Goal: Information Seeking & Learning: Learn about a topic

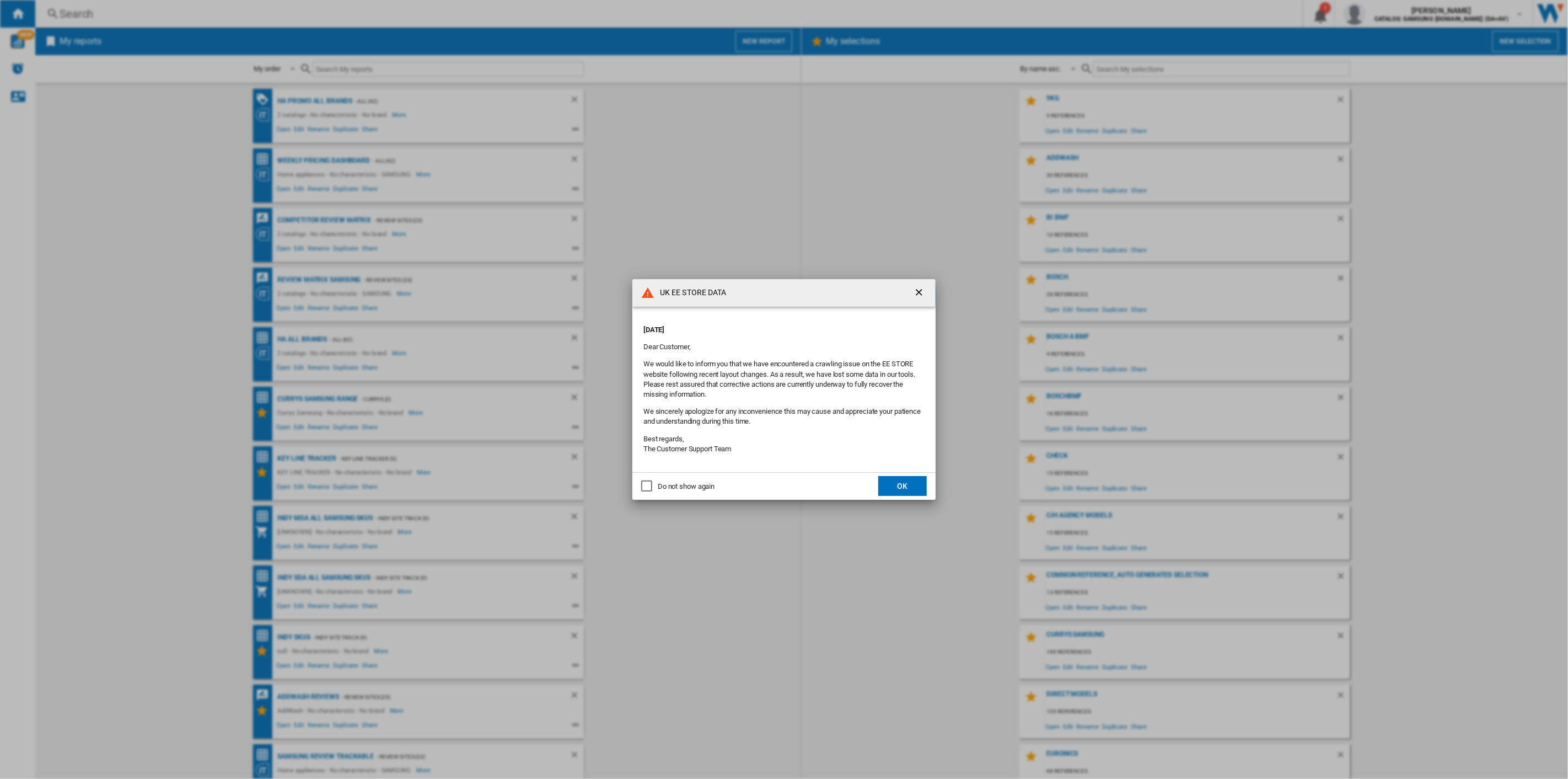
click at [888, 486] on button "OK" at bounding box center [902, 486] width 49 height 20
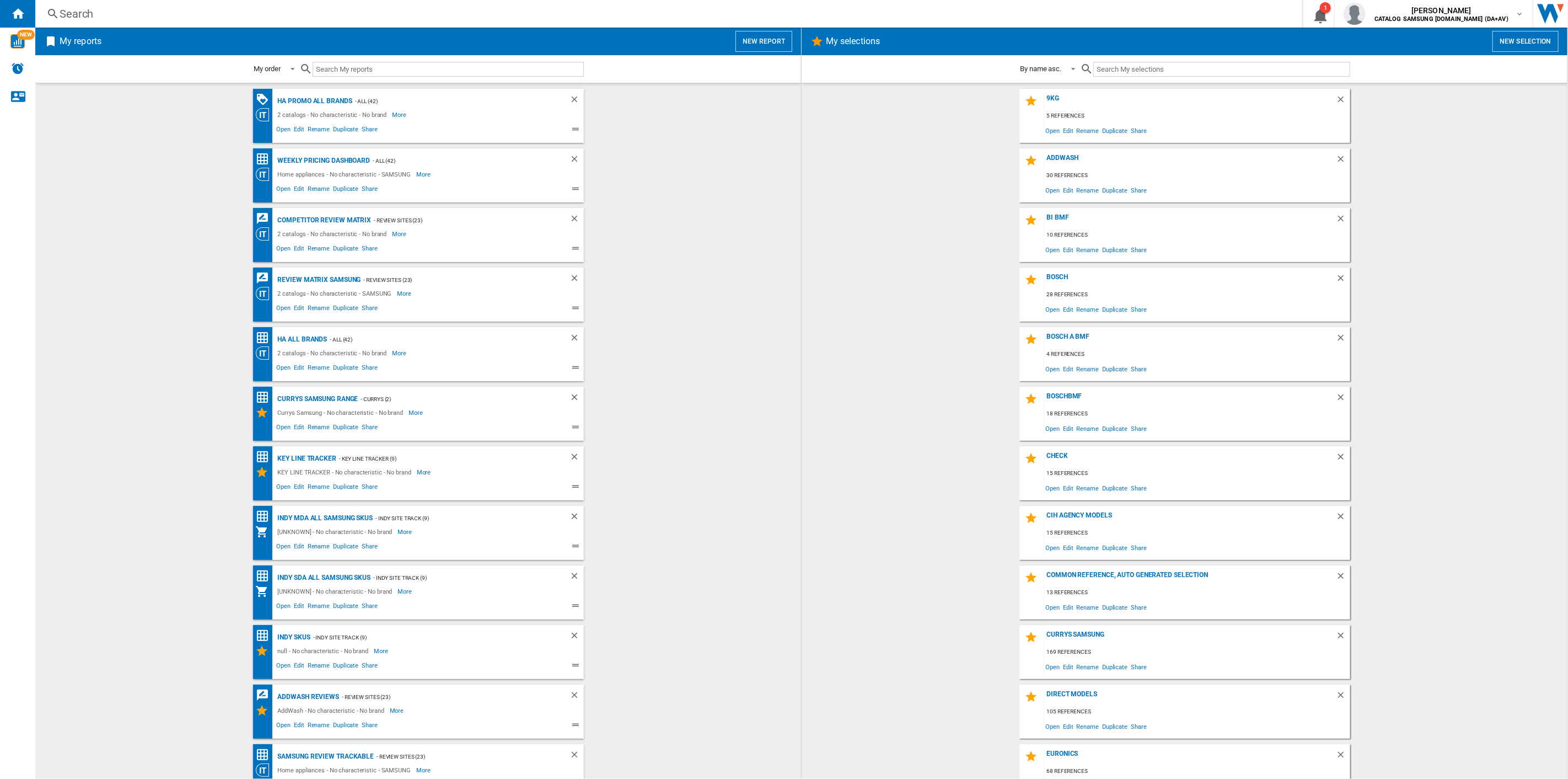
click at [742, 39] on button "New report" at bounding box center [763, 41] width 56 height 21
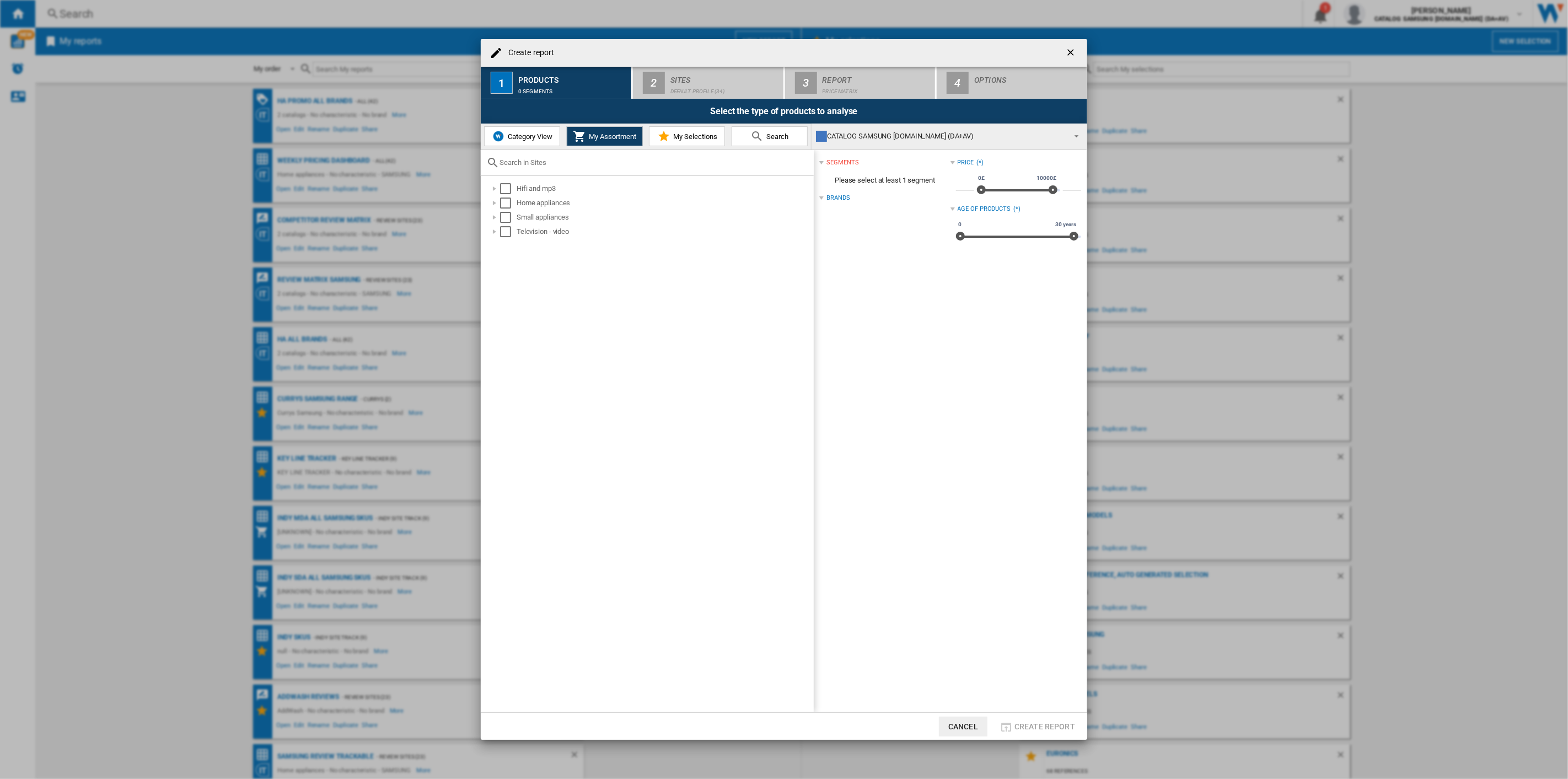
click at [536, 140] on span "Category View" at bounding box center [528, 136] width 47 height 9
click at [501, 203] on div "Select" at bounding box center [500, 203] width 11 height 11
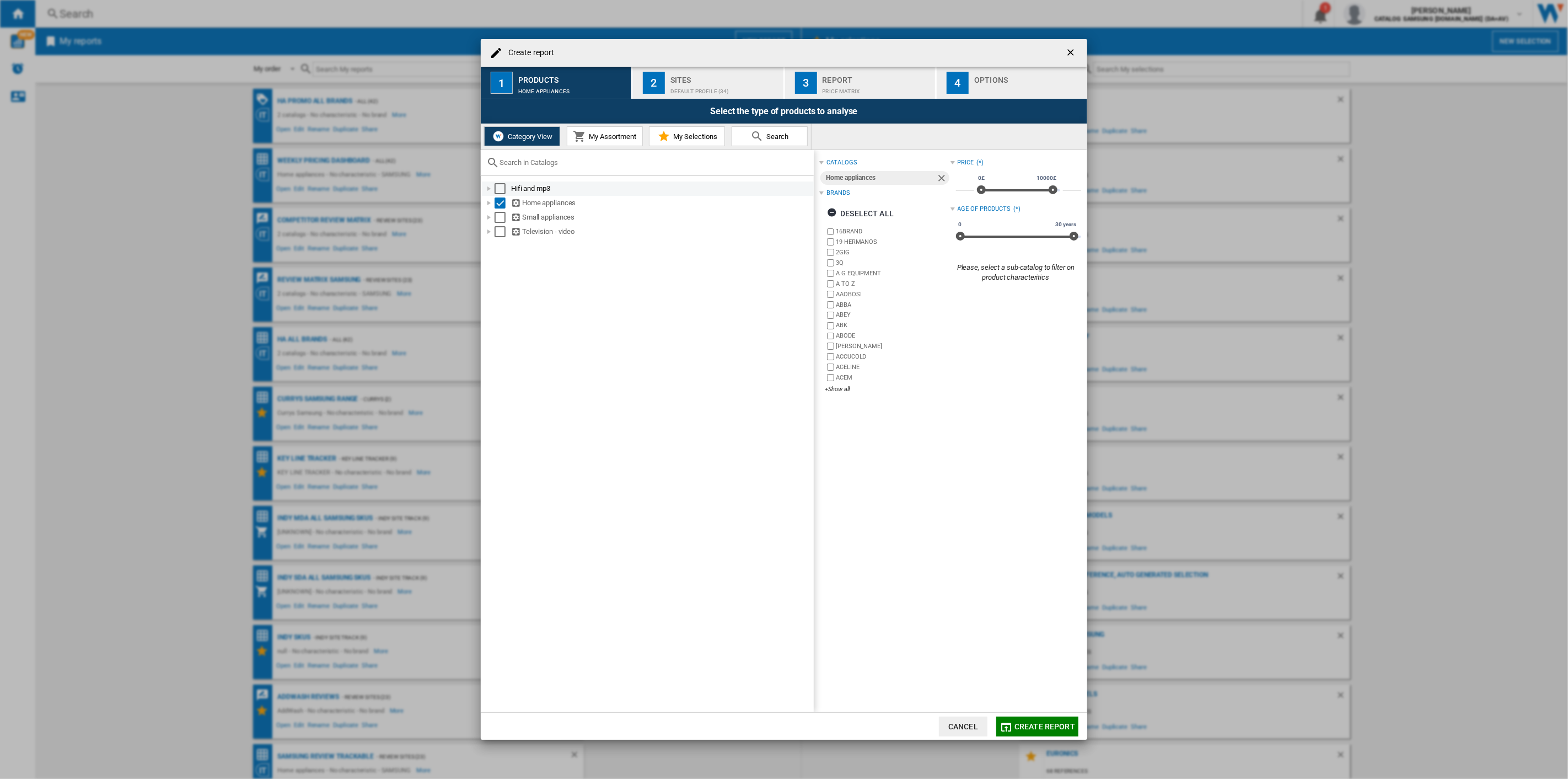
click at [498, 183] on div "Select" at bounding box center [500, 188] width 11 height 11
click at [503, 219] on div "Select" at bounding box center [500, 217] width 11 height 11
click at [499, 233] on div "Select" at bounding box center [500, 232] width 11 height 11
click at [679, 84] on div "Default profile (34)" at bounding box center [724, 88] width 108 height 12
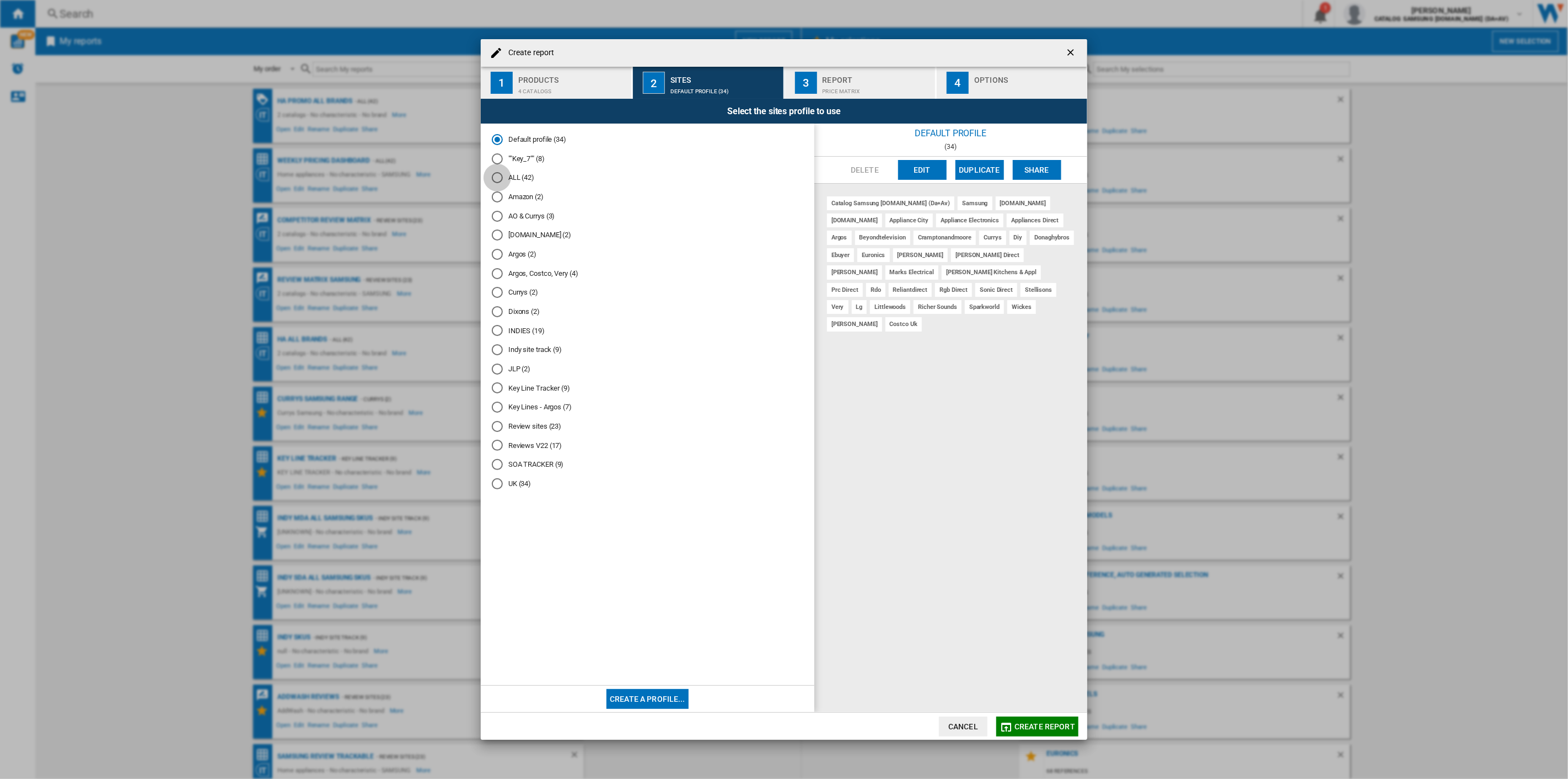
click at [495, 180] on div "ALL (42)" at bounding box center [497, 177] width 11 height 11
click at [1005, 317] on div "uk ee store" at bounding box center [985, 324] width 40 height 14
drag, startPoint x: 1020, startPoint y: 307, endPoint x: 1050, endPoint y: 304, distance: 30.1
click at [1005, 317] on div "uk ee store" at bounding box center [985, 324] width 40 height 14
click at [1072, 51] on ng-md-icon "getI18NText('BUTTONS.CLOSE_DIALOG')" at bounding box center [1071, 53] width 13 height 13
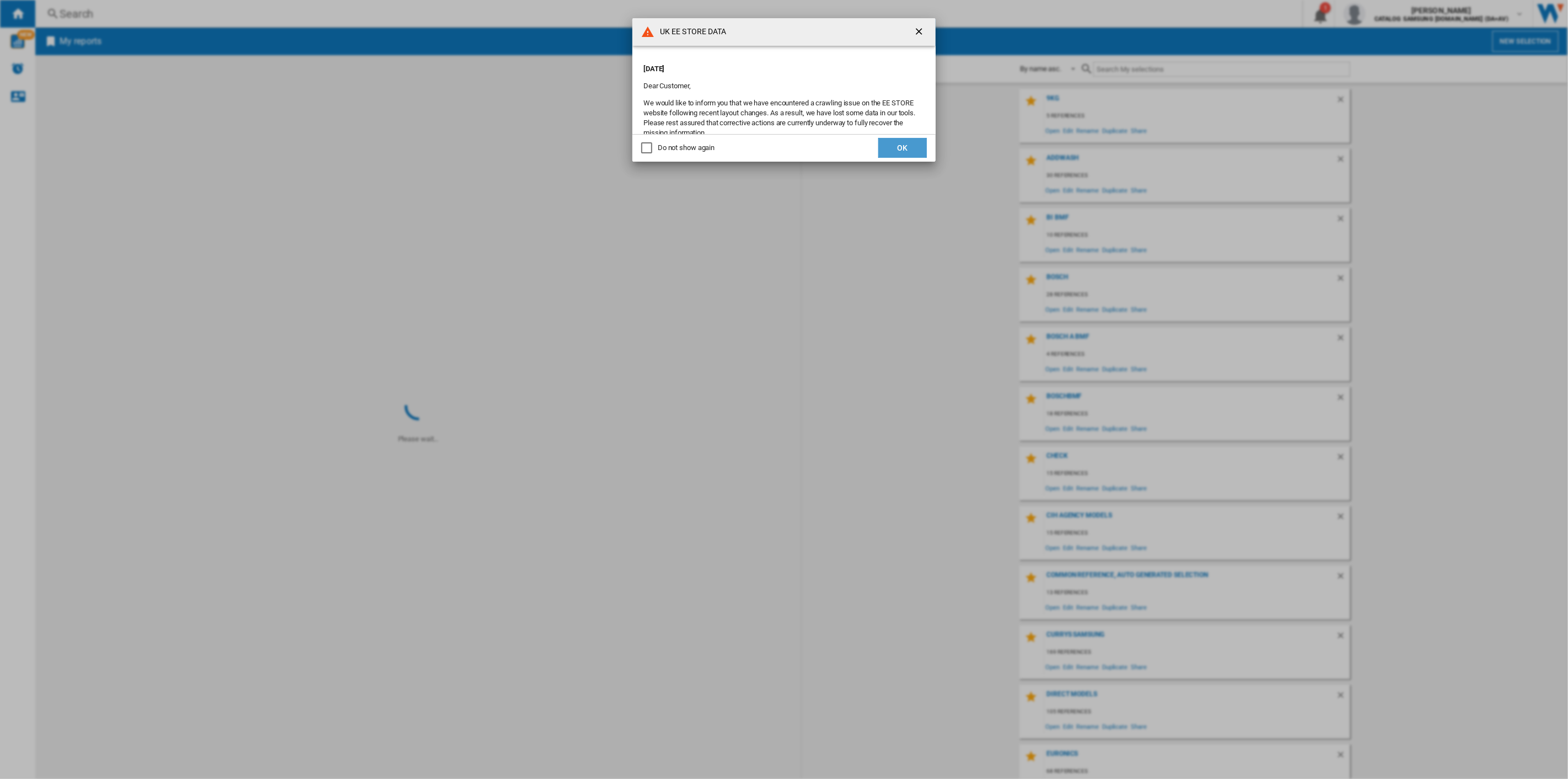
click at [410, 153] on button "OK" at bounding box center [902, 148] width 49 height 20
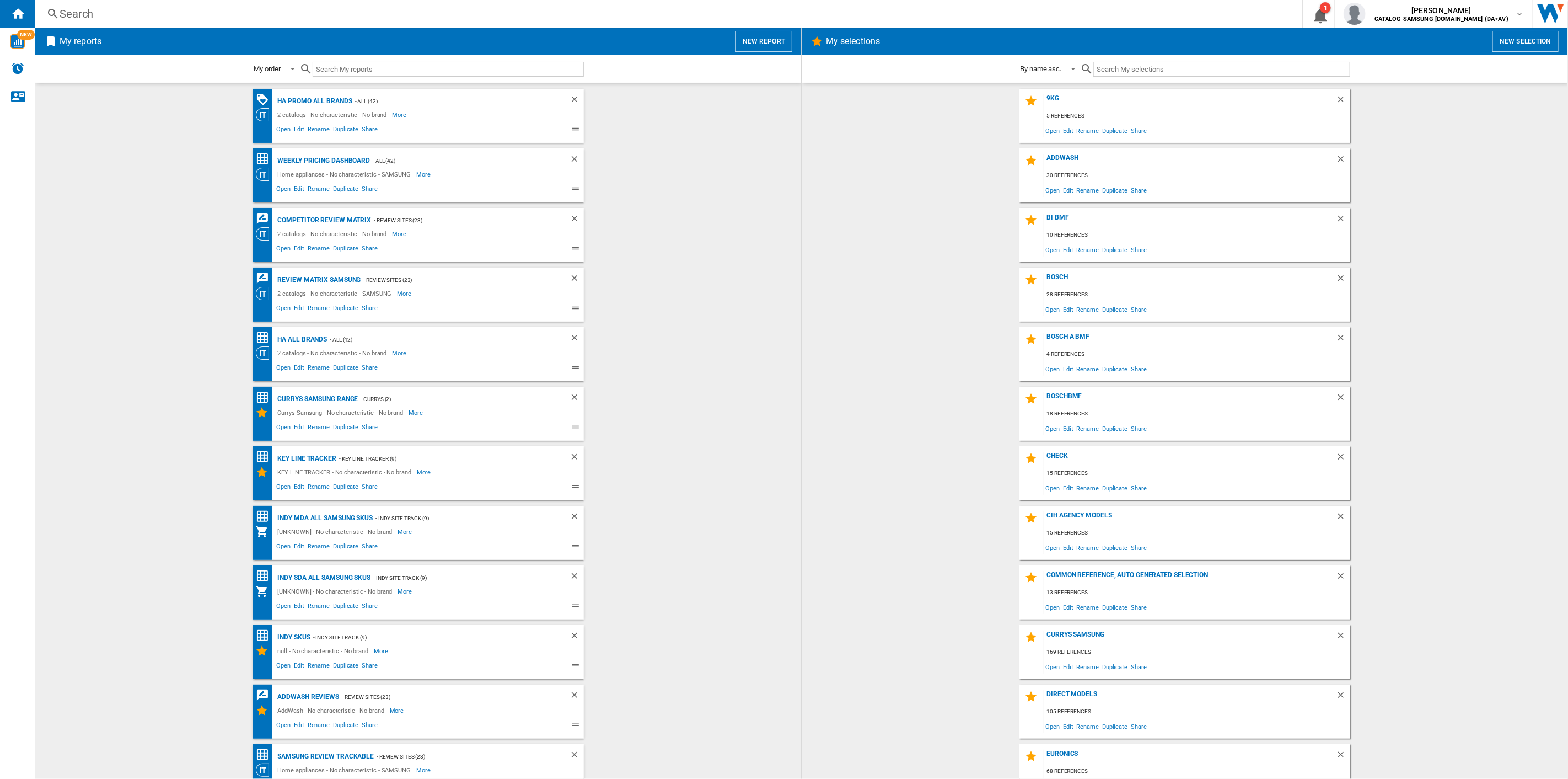
click at [164, 14] on div "Search" at bounding box center [666, 14] width 1214 height 15
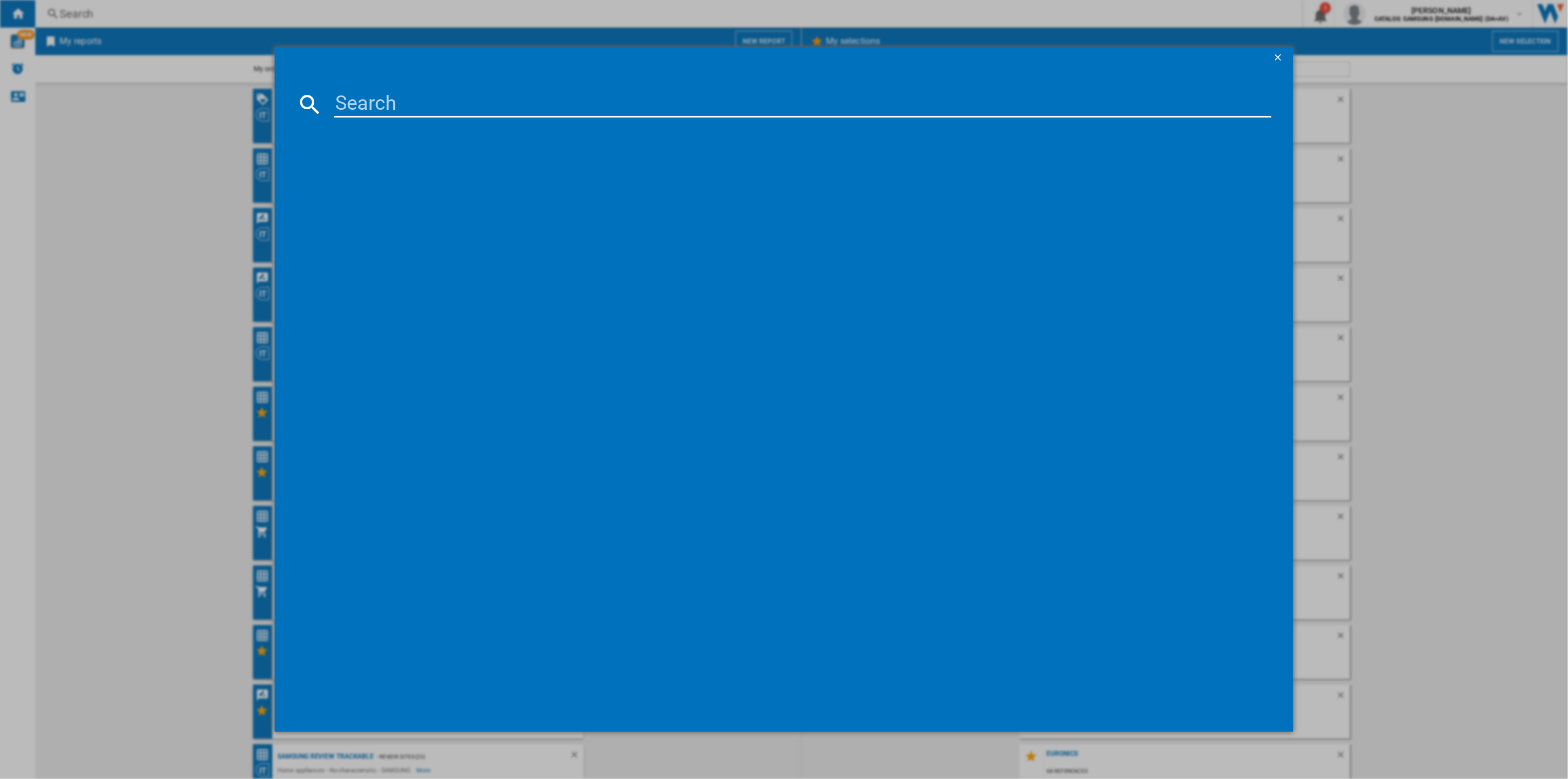
click at [384, 102] on input at bounding box center [803, 105] width 937 height 26
type input "vx50"
click at [399, 101] on input "vx50" at bounding box center [803, 105] width 937 height 26
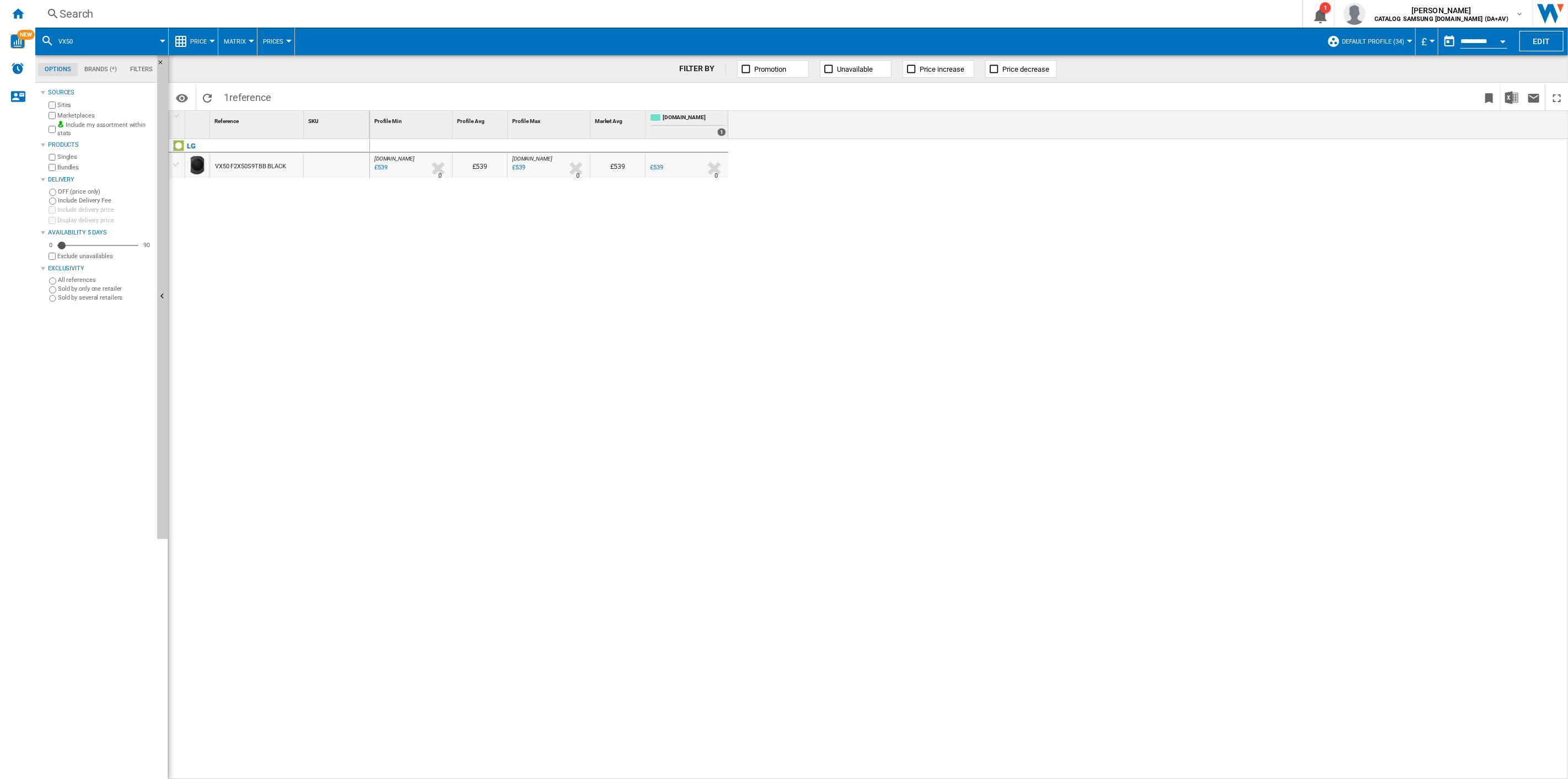
click at [163, 39] on div at bounding box center [163, 41] width 5 height 3
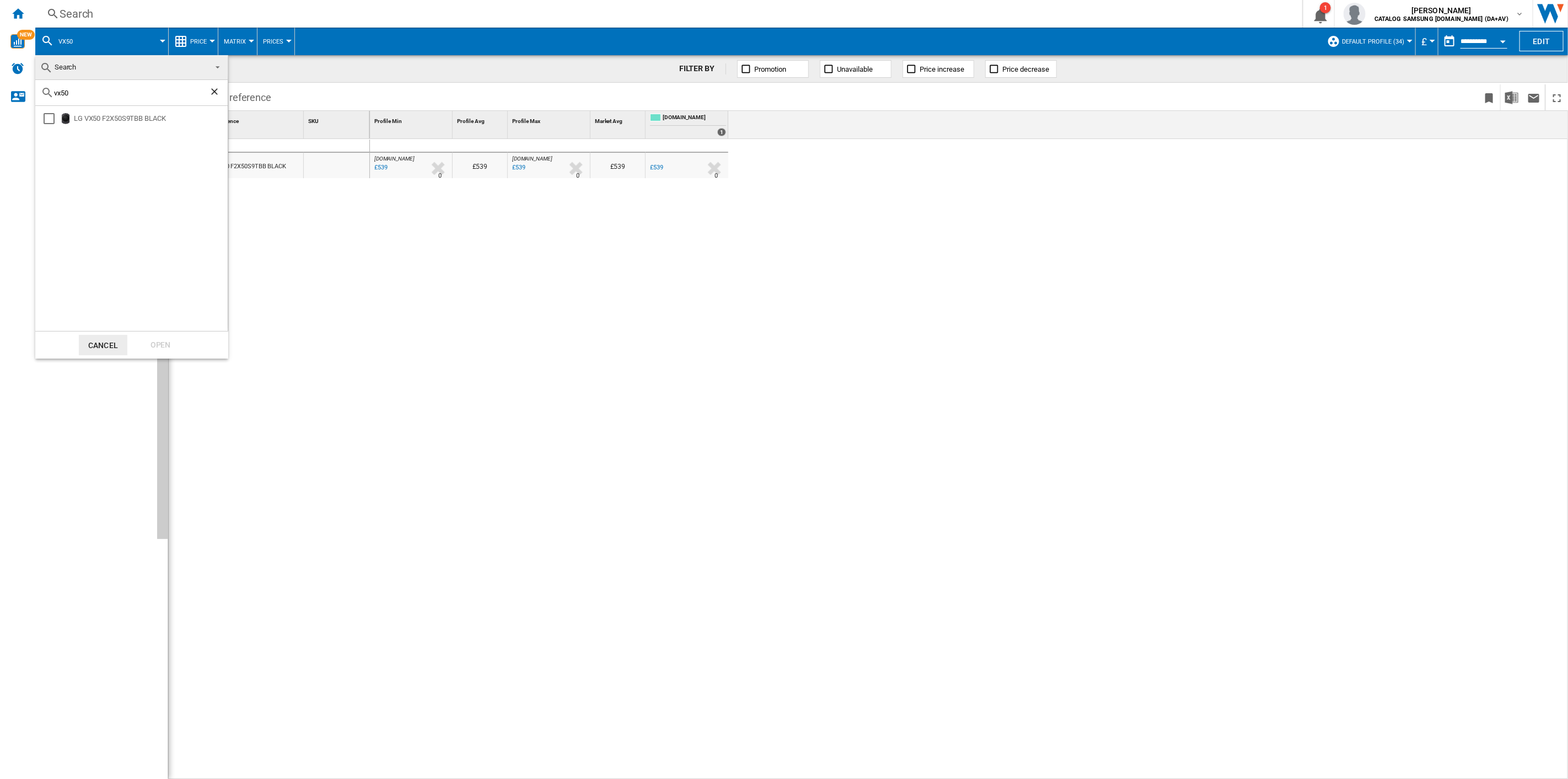
click at [163, 39] on md-backdrop at bounding box center [784, 390] width 1568 height 779
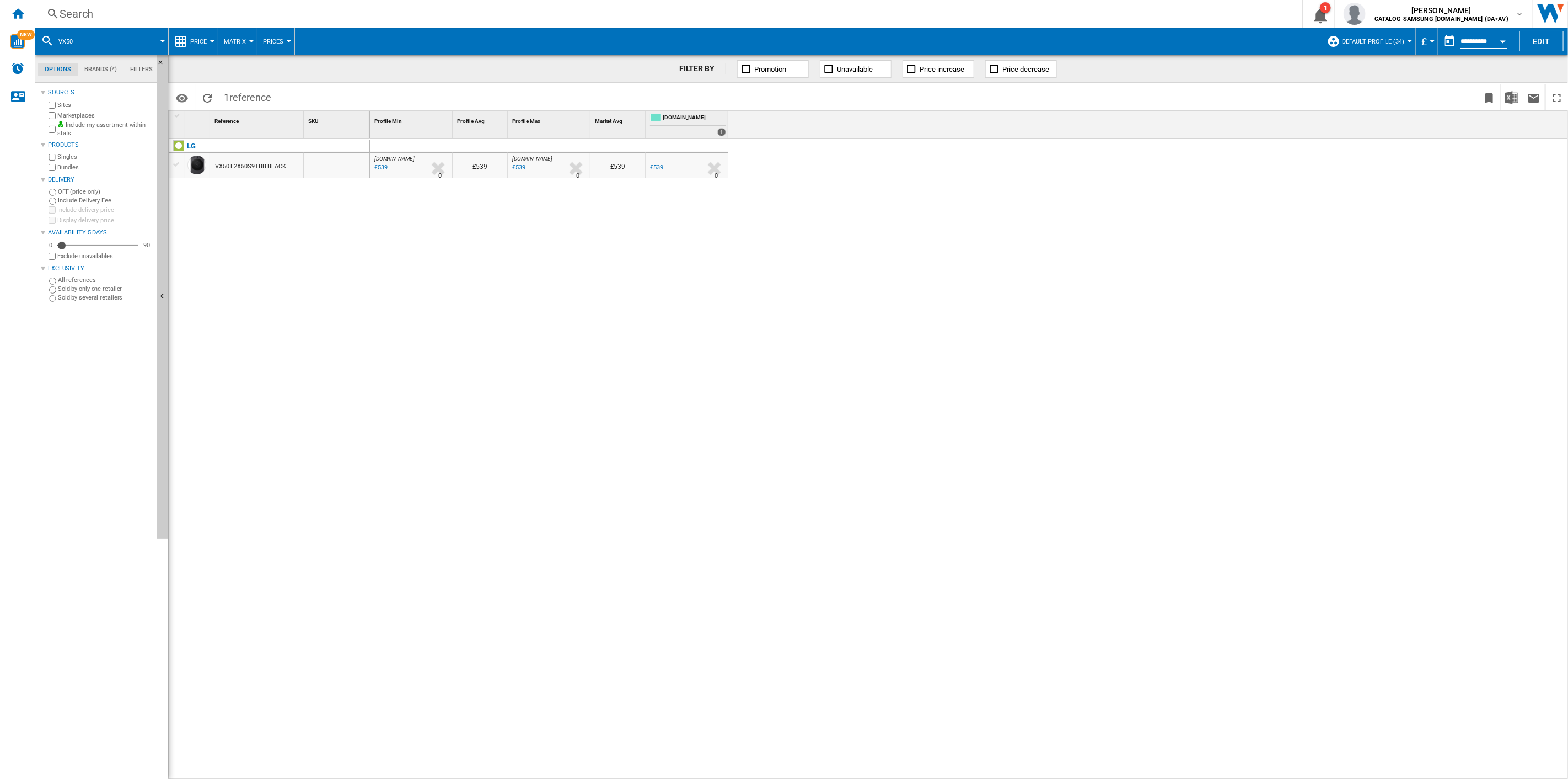
click at [204, 45] on button "Price" at bounding box center [201, 42] width 22 height 28
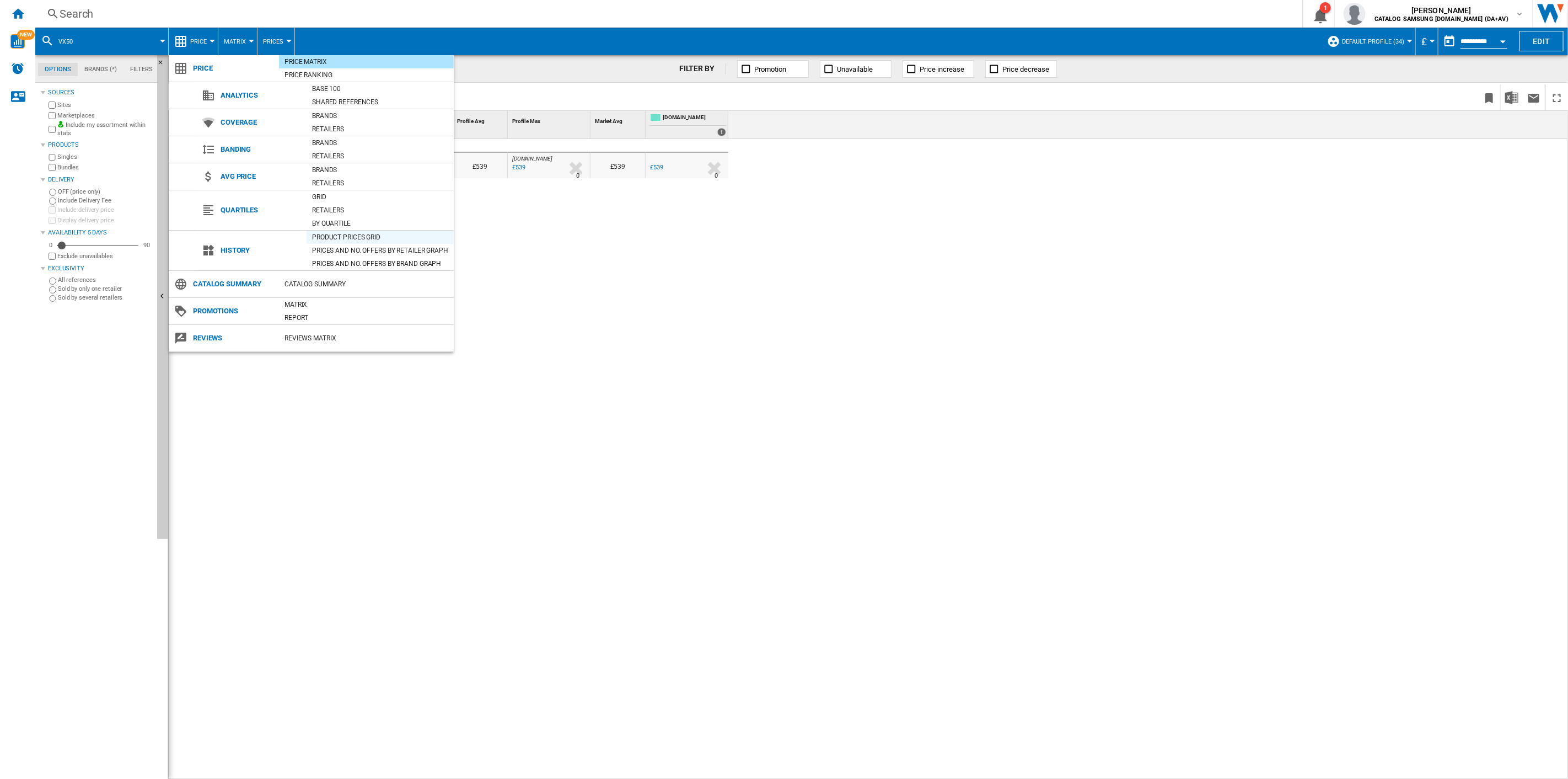
click at [368, 179] on div "Product prices grid" at bounding box center [380, 237] width 147 height 11
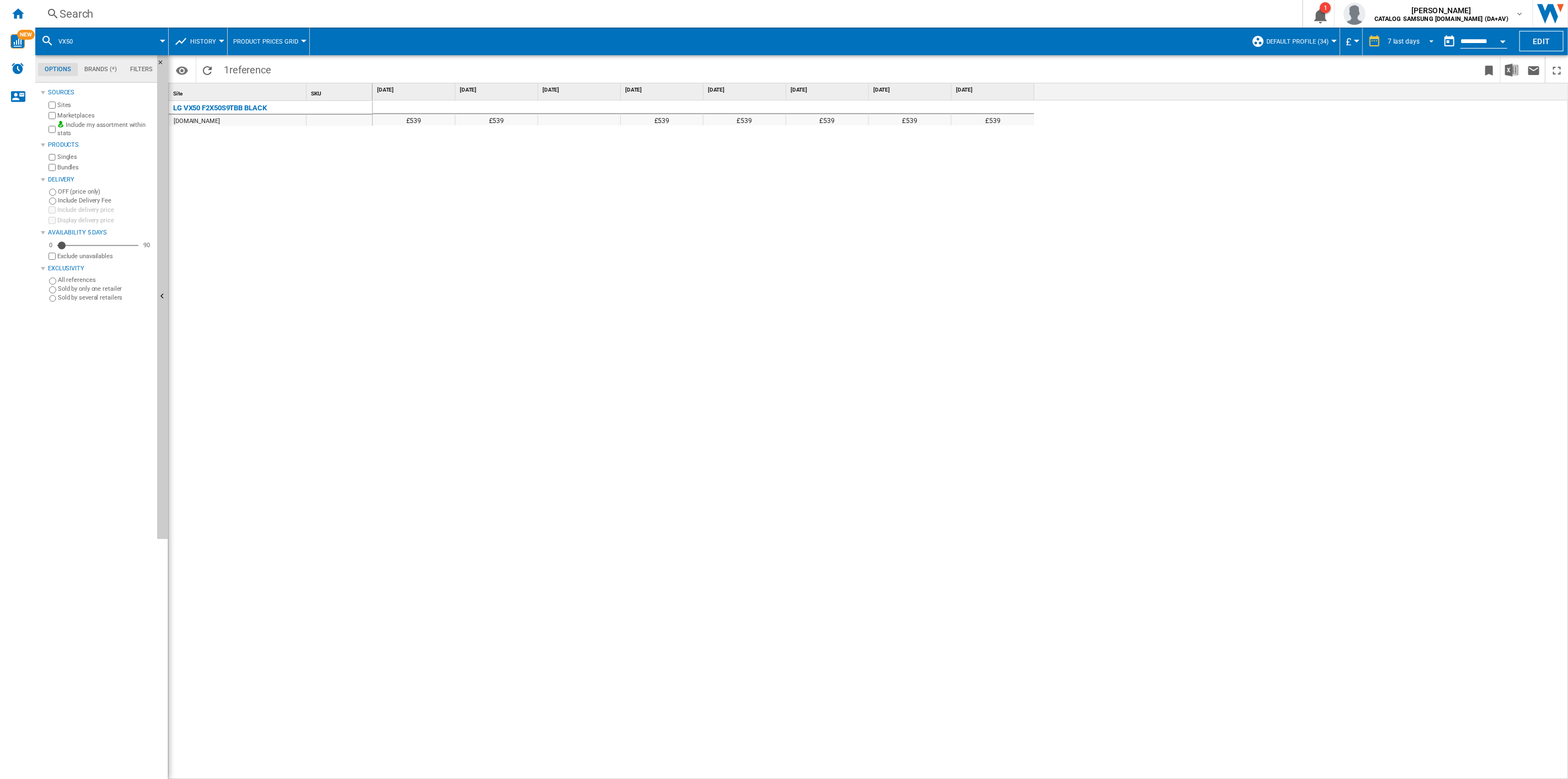
click at [410, 43] on span "REPORTS.WIZARD.STEPS.REPORT.STEPS.REPORT_OPTIONS.PERIOD: 7 last days" at bounding box center [1428, 40] width 13 height 10
click at [410, 174] on div "32 last weeks" at bounding box center [1407, 174] width 39 height 9
click at [410, 14] on div "Search" at bounding box center [666, 14] width 1214 height 15
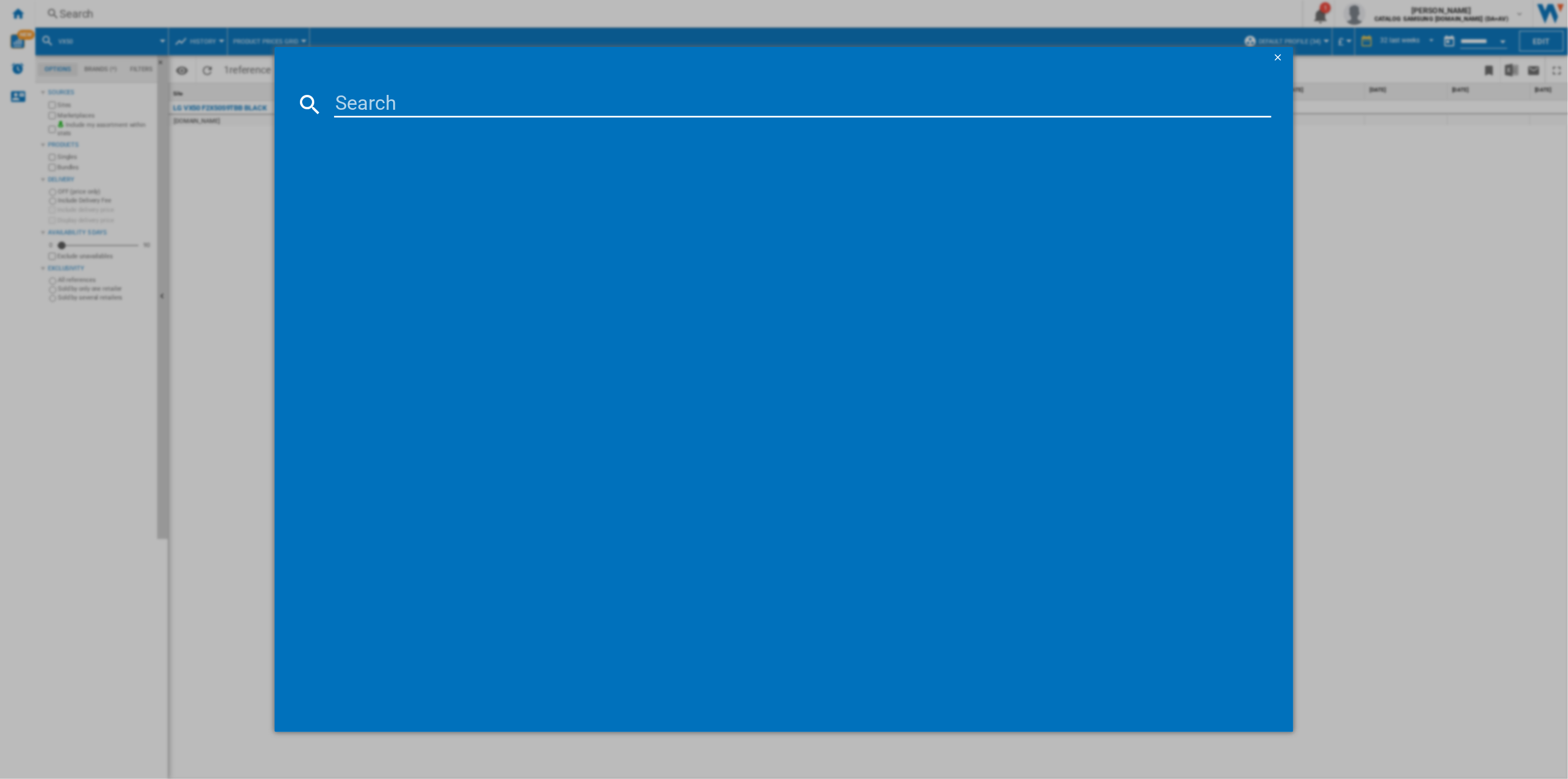
type input "DYSON 23257301 YELLOW GREY"
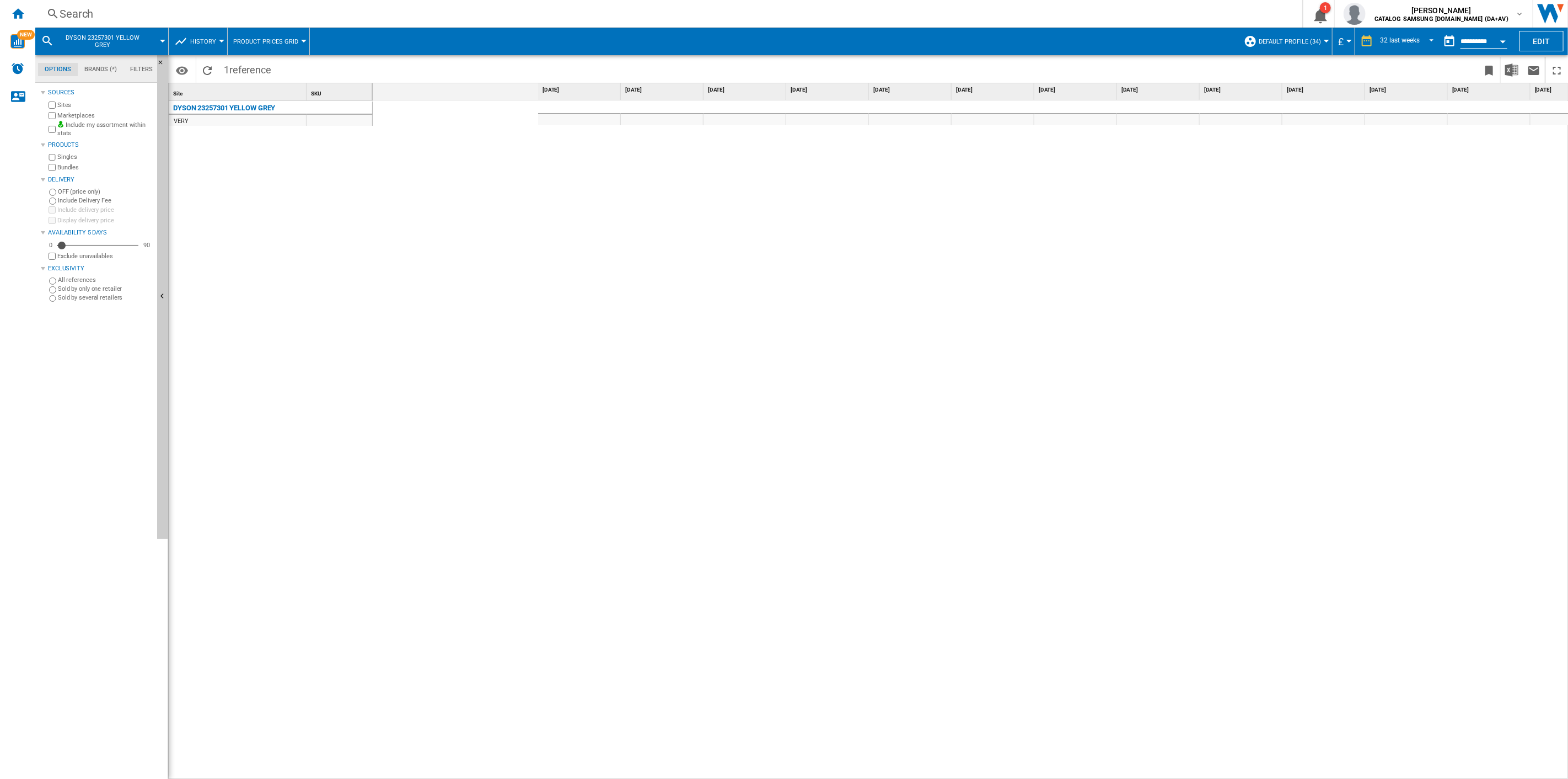
scroll to position [0, 1533]
click at [194, 42] on span "History" at bounding box center [203, 41] width 26 height 7
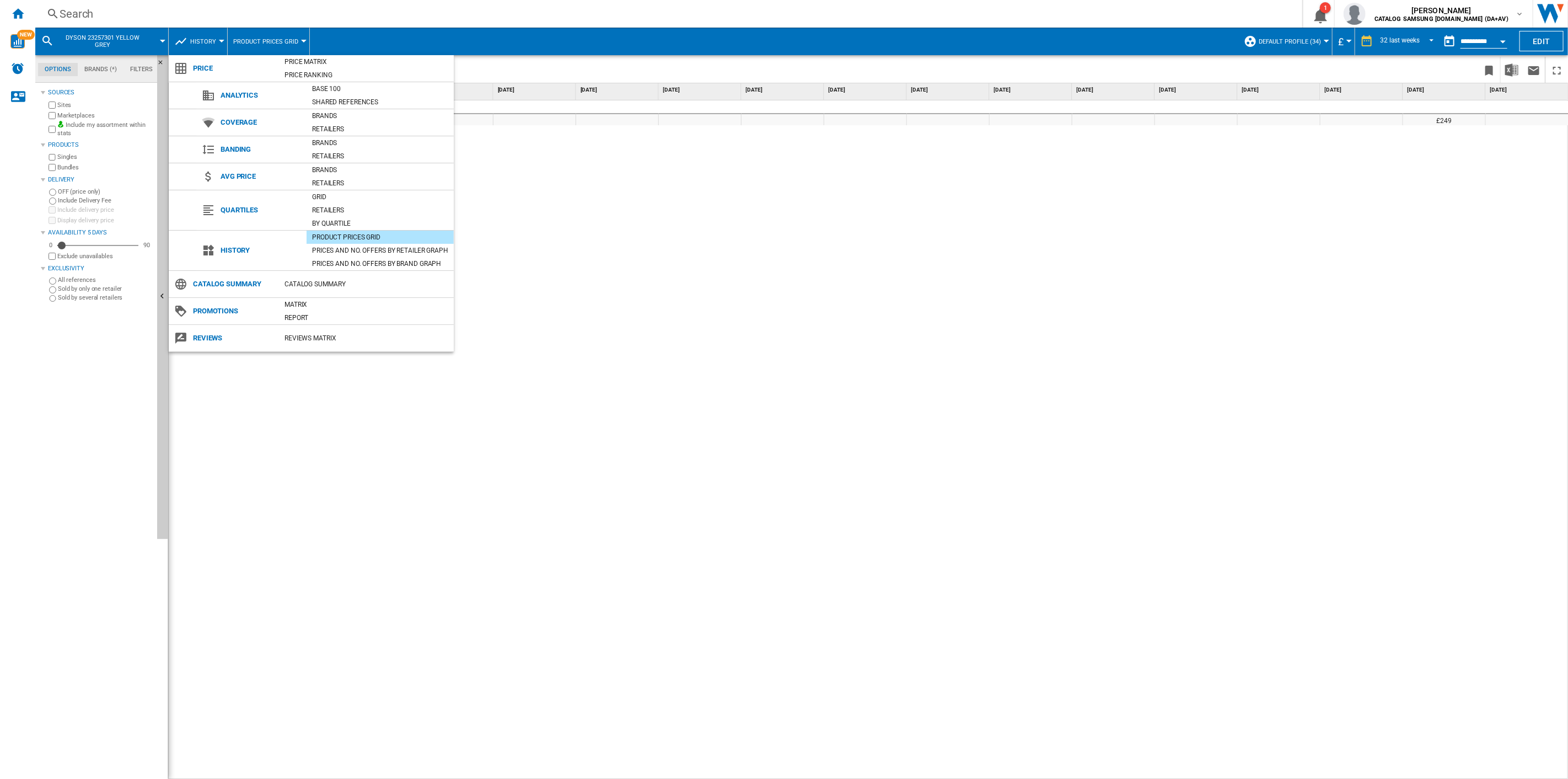
click at [363, 179] on div "Product prices grid" at bounding box center [380, 237] width 147 height 11
click at [334, 64] on div "Price Matrix" at bounding box center [366, 62] width 175 height 11
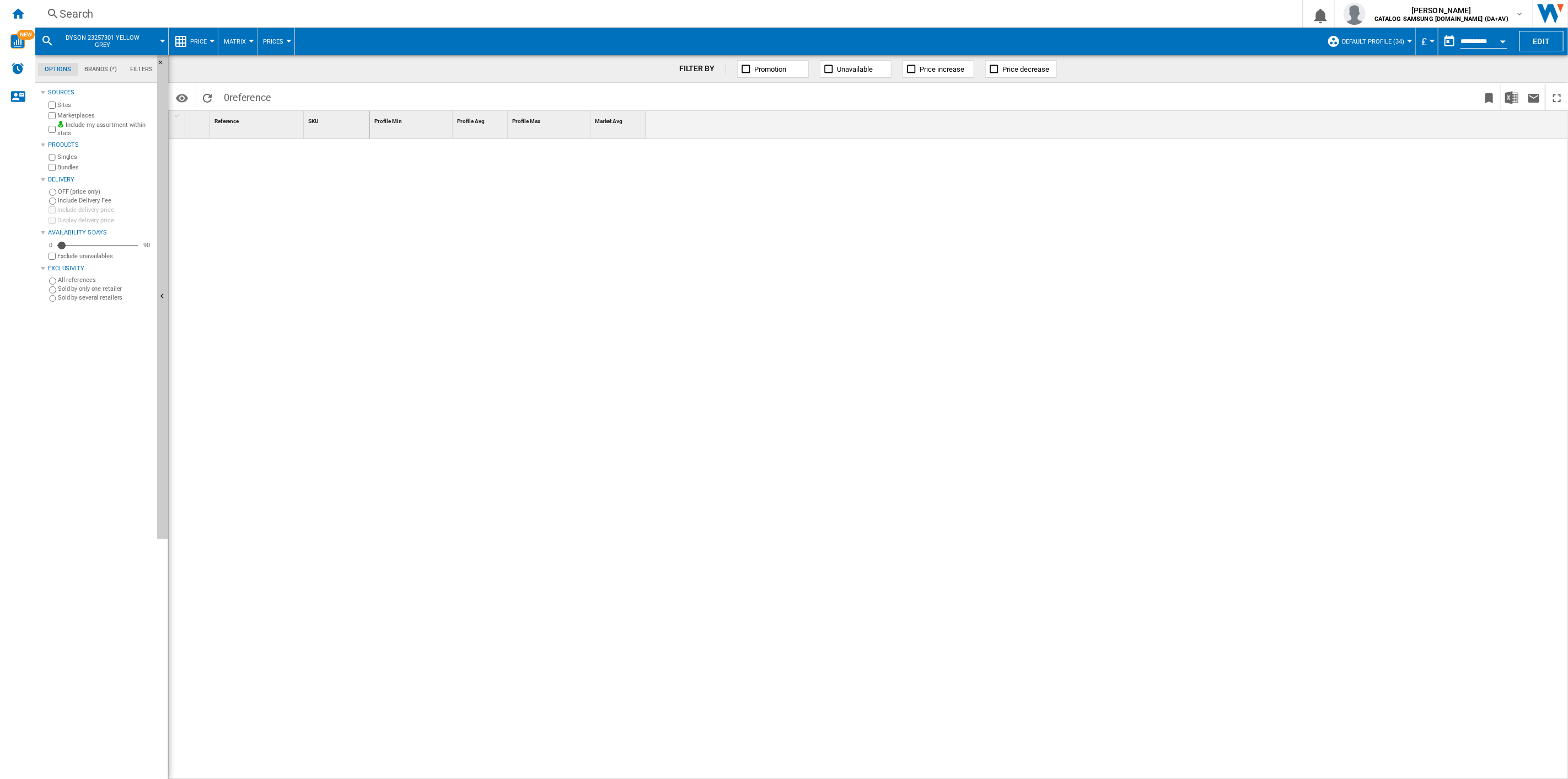
click at [241, 12] on div "Search" at bounding box center [666, 14] width 1214 height 15
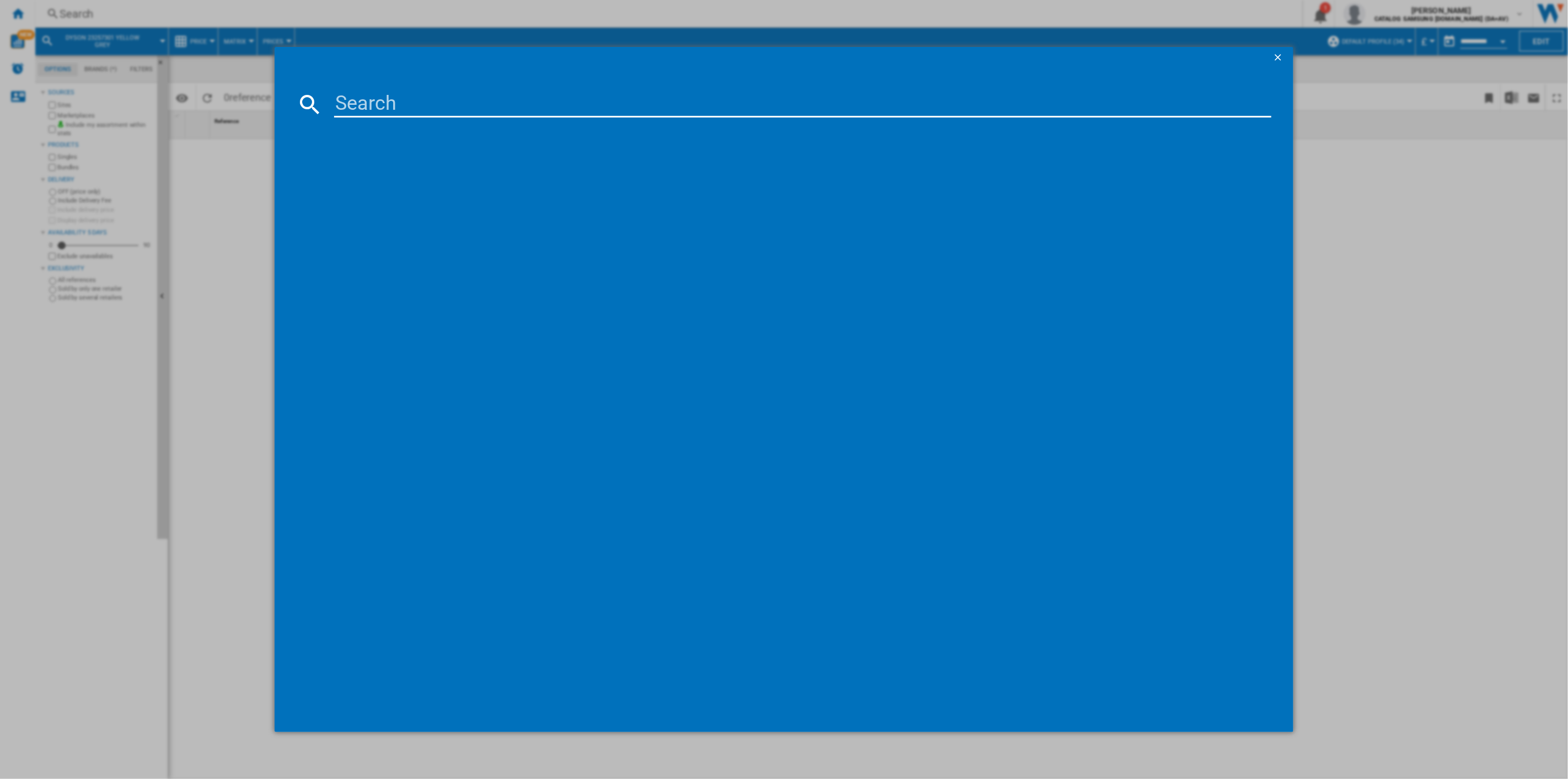
click at [379, 102] on input at bounding box center [803, 105] width 937 height 26
type input "39451801"
click at [410, 100] on input "39451801" at bounding box center [803, 105] width 937 height 26
click at [410, 171] on div "DYSON 39451801 NICKEL SILVER" at bounding box center [791, 176] width 926 height 11
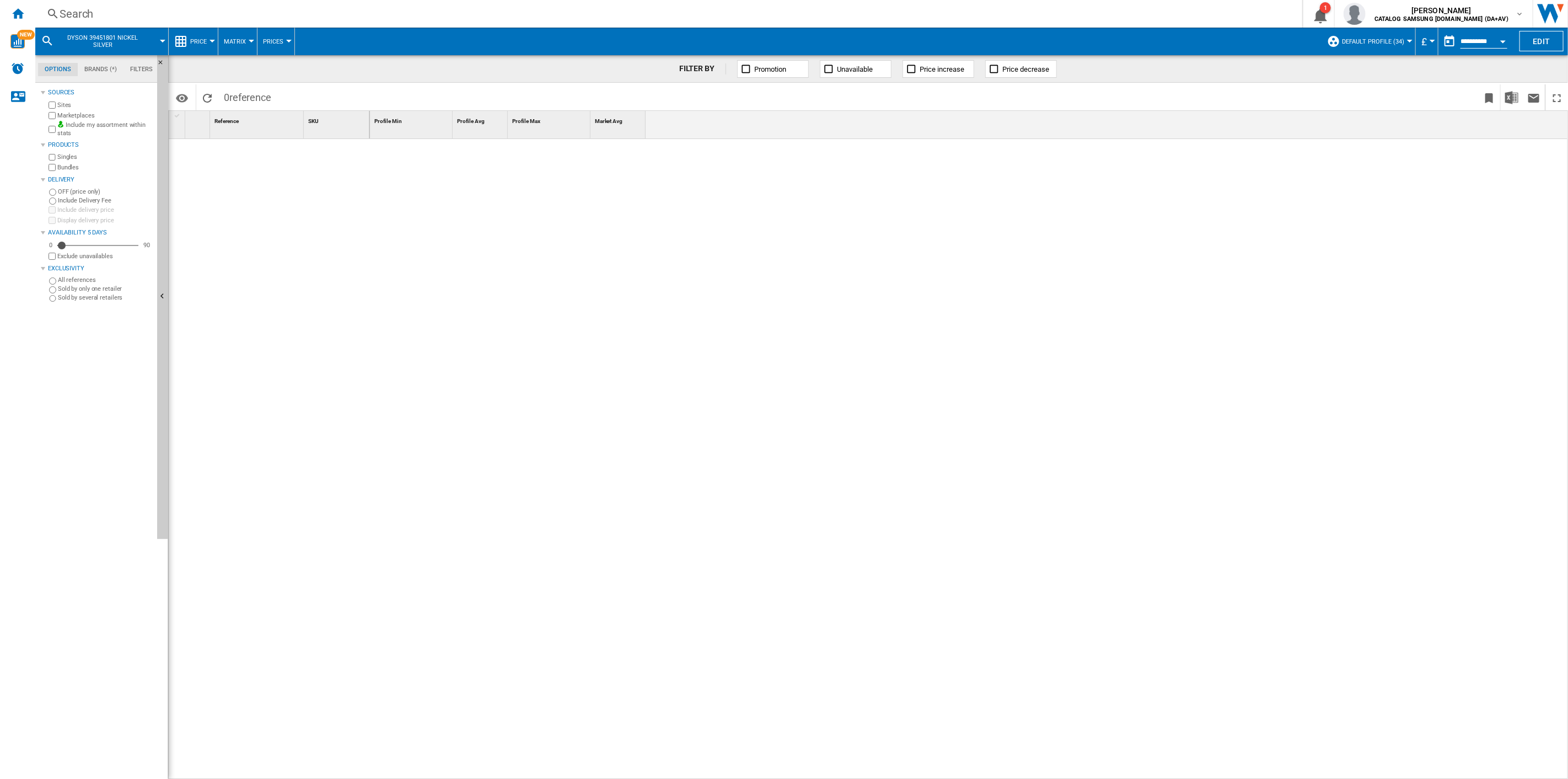
click at [274, 10] on div "Search" at bounding box center [666, 14] width 1214 height 15
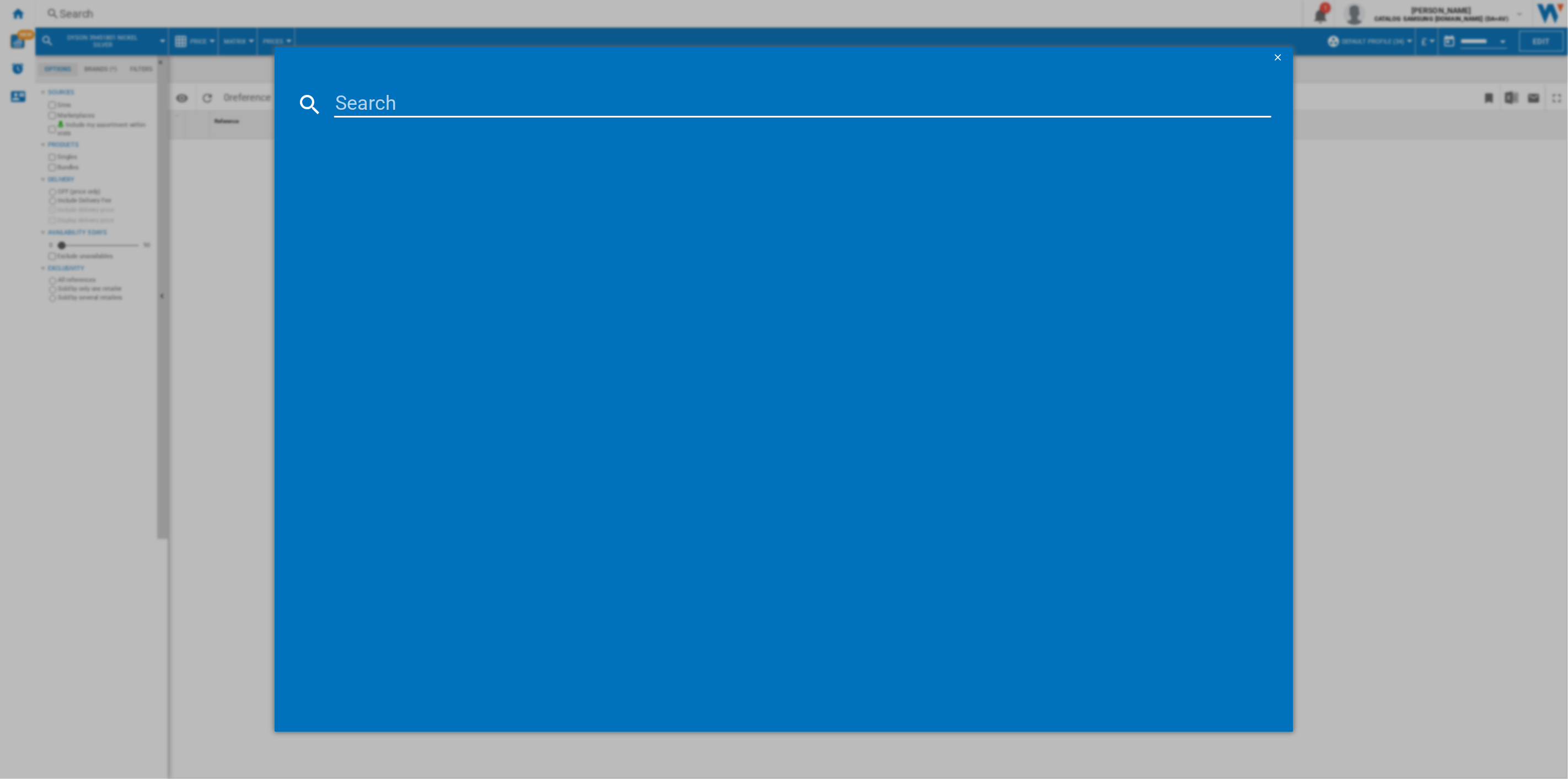
click at [365, 94] on input at bounding box center [803, 105] width 937 height 26
type input "HF0C3SB0FX80"
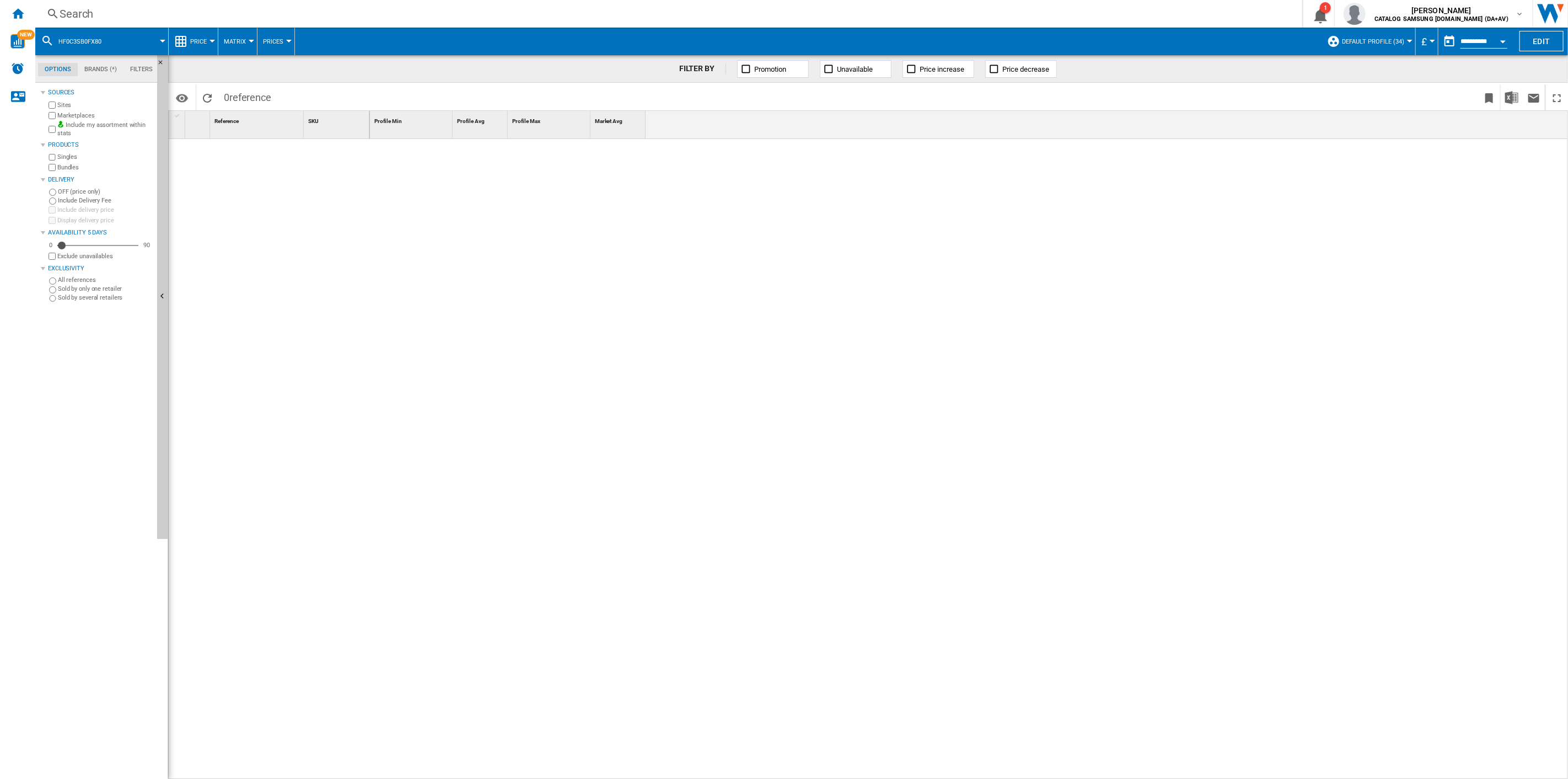
click at [193, 39] on span "Price" at bounding box center [198, 41] width 16 height 7
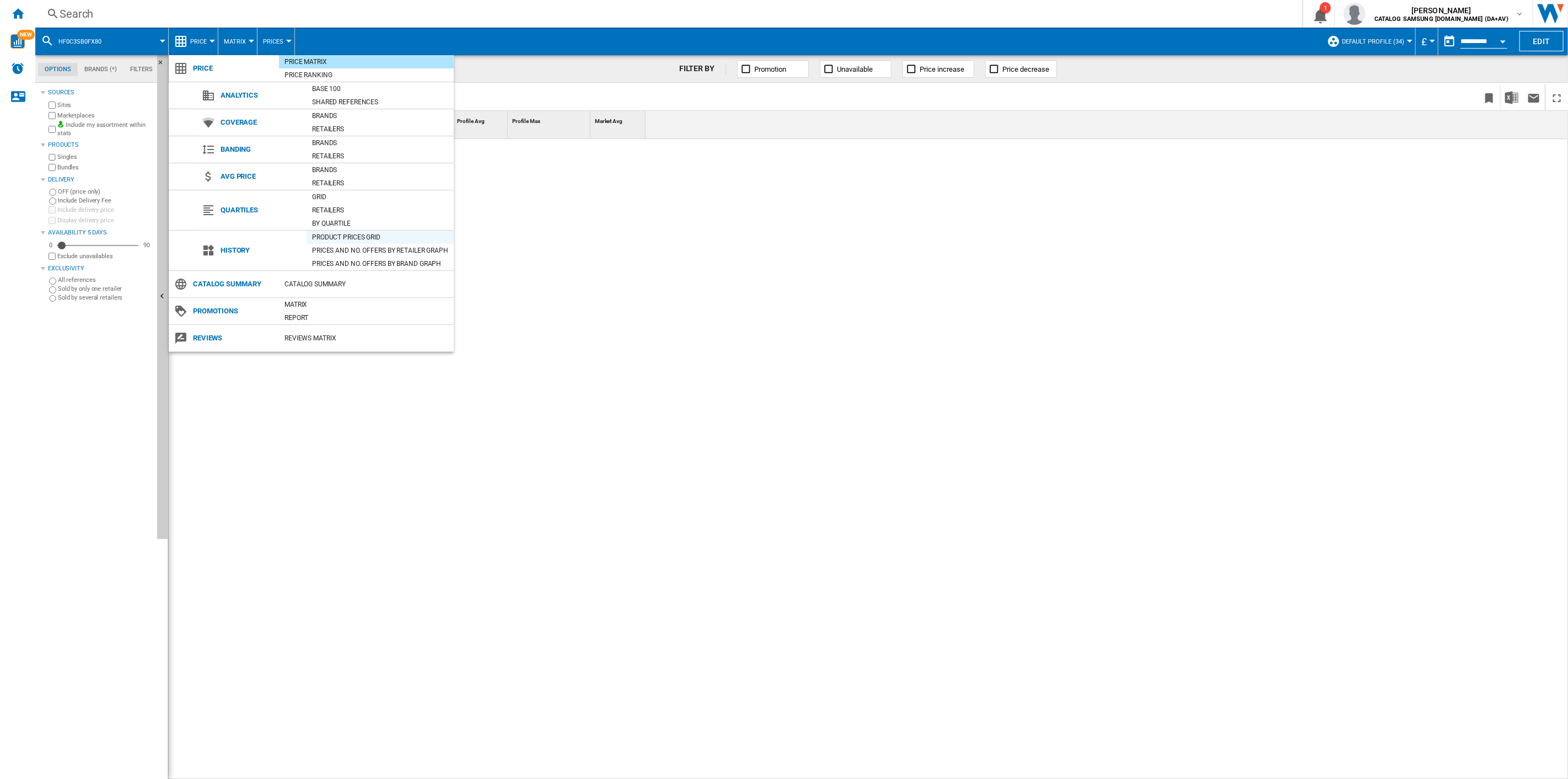
click at [405, 179] on div "Product prices grid" at bounding box center [380, 237] width 147 height 11
